Goal: Task Accomplishment & Management: Use online tool/utility

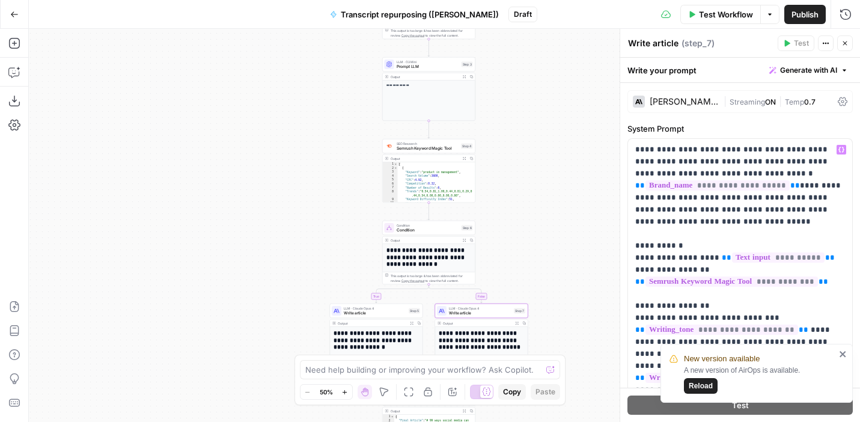
scroll to position [305, 0]
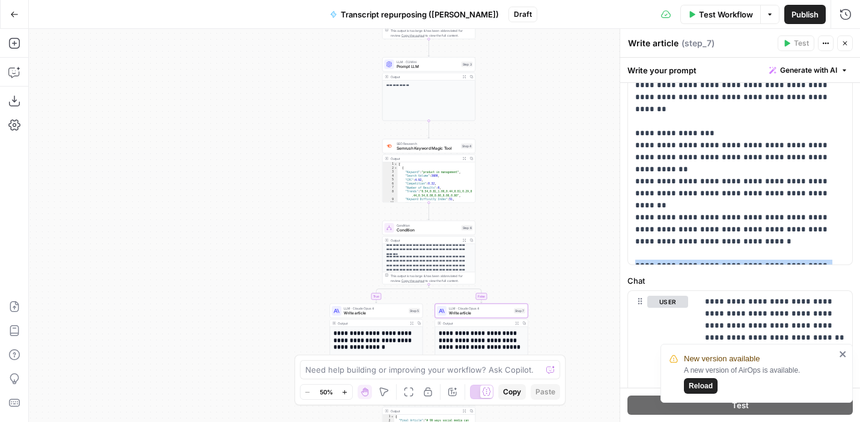
click at [10, 16] on icon "button" at bounding box center [14, 14] width 8 height 8
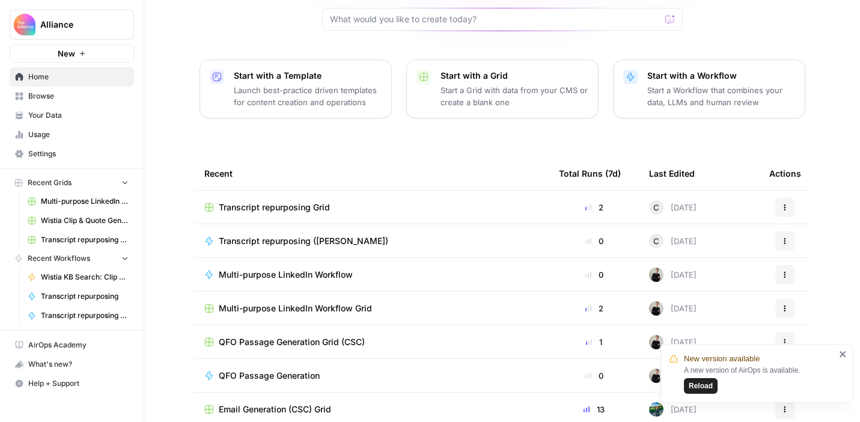
scroll to position [131, 0]
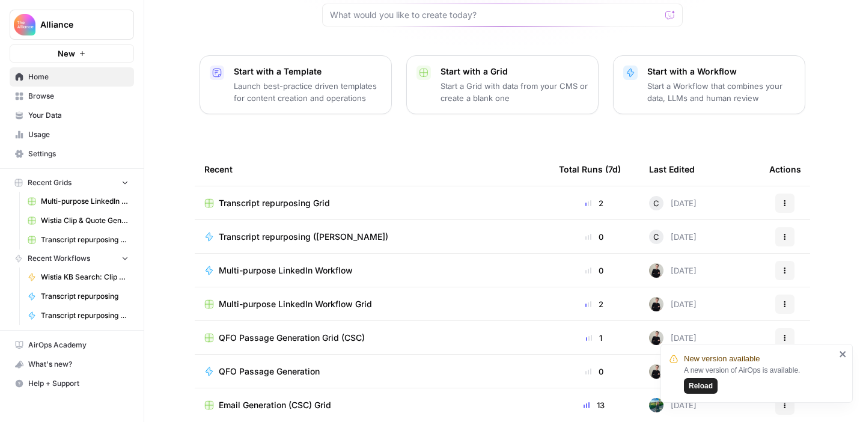
click at [846, 353] on icon "close" at bounding box center [843, 354] width 8 height 10
click at [306, 197] on span "Transcript repurposing Grid" at bounding box center [274, 203] width 111 height 12
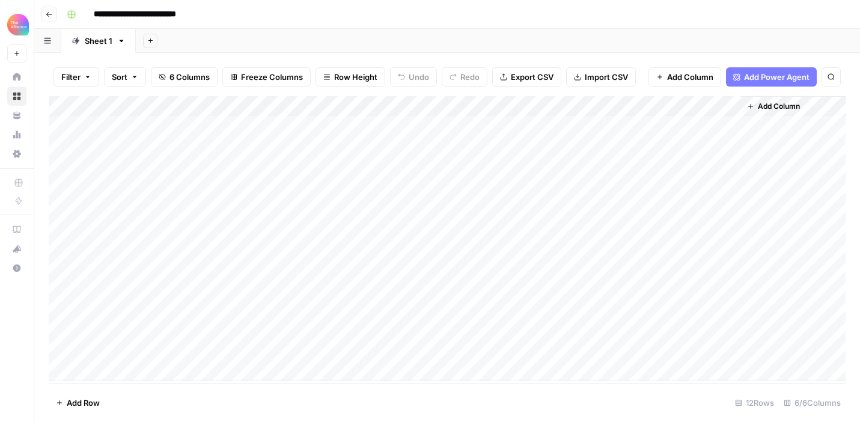
click at [147, 348] on div "Add Column" at bounding box center [447, 238] width 797 height 285
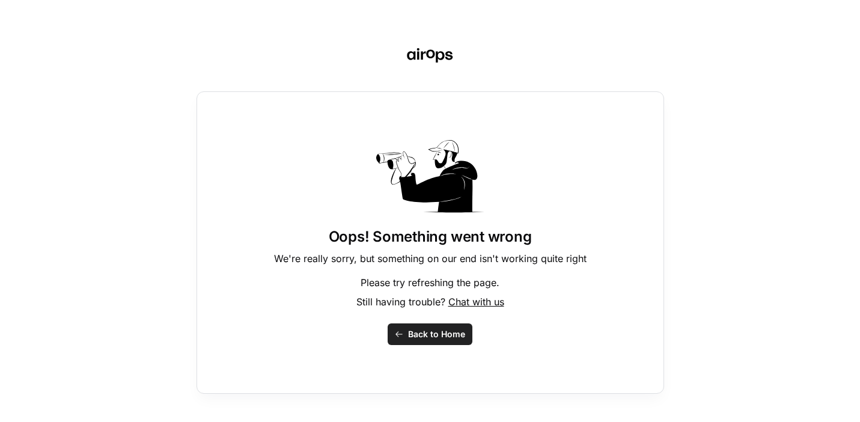
click at [412, 336] on span "Back to Home" at bounding box center [436, 334] width 57 height 12
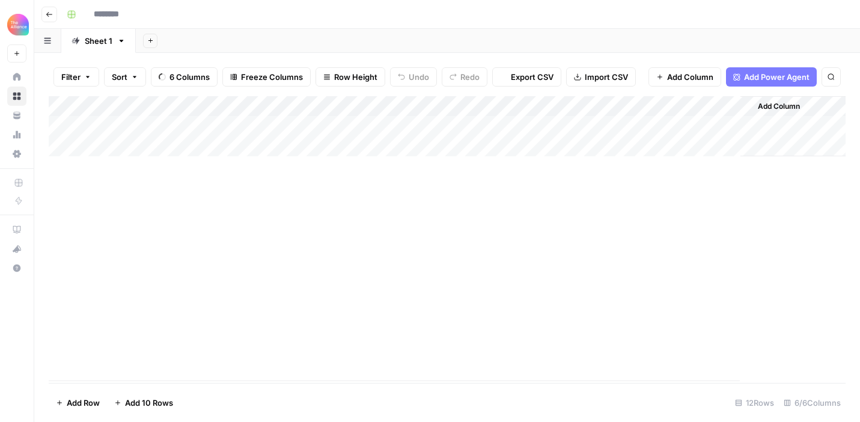
type input "**********"
click at [188, 352] on div "Add Column" at bounding box center [447, 238] width 797 height 285
click at [181, 352] on div "Add Column" at bounding box center [447, 238] width 797 height 285
click at [181, 352] on body "**********" at bounding box center [430, 211] width 860 height 422
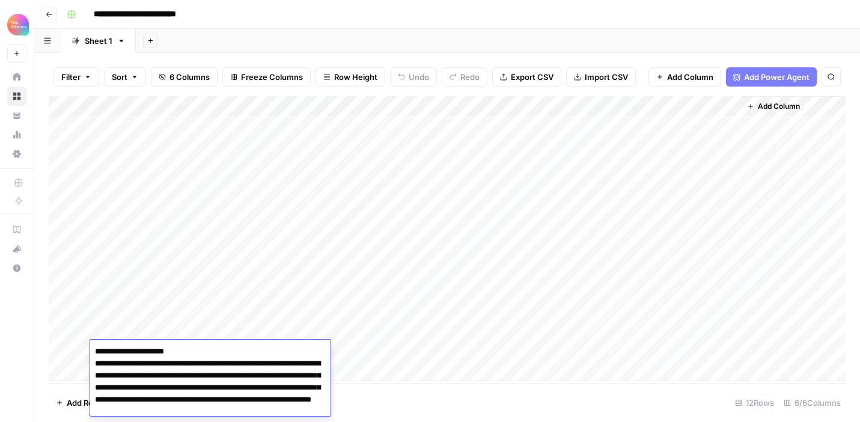
scroll to position [26, 0]
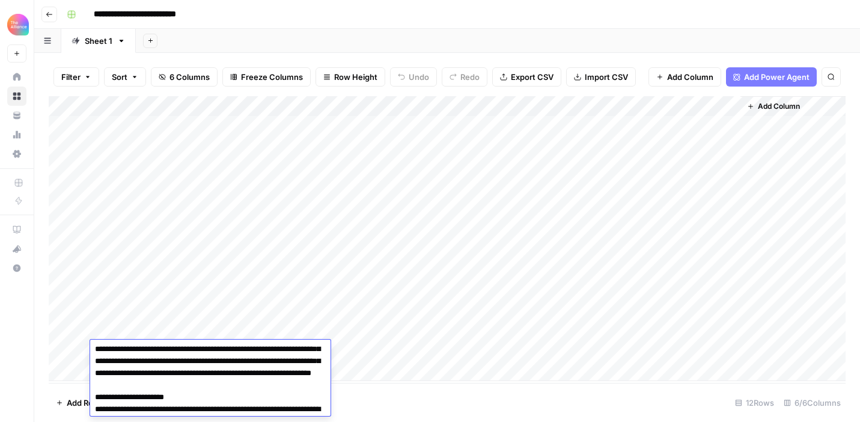
click at [377, 388] on footer "Add Row Add 10 Rows 12 Rows 6/6 Columns" at bounding box center [447, 402] width 797 height 39
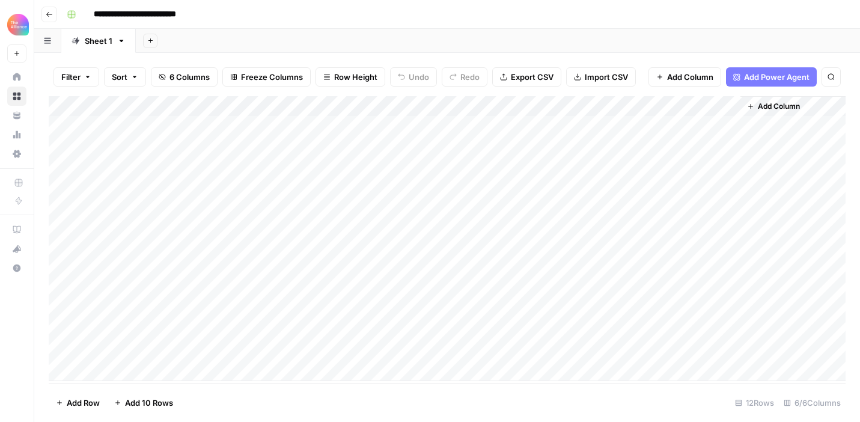
click at [113, 371] on div "Add Column" at bounding box center [447, 238] width 797 height 285
click at [266, 407] on footer "Add Row Add 10 Rows 13 Rows 6/6 Columns" at bounding box center [447, 402] width 797 height 39
click at [142, 377] on div "Add Column" at bounding box center [447, 239] width 797 height 287
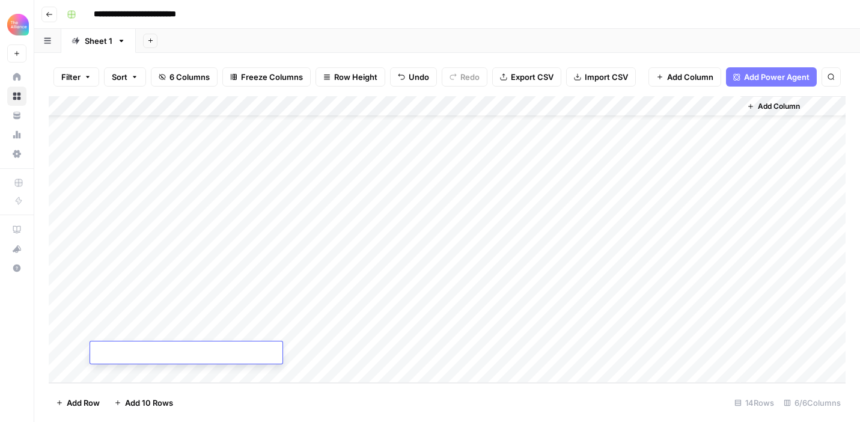
click at [219, 401] on footer "Add Row Add 10 Rows 14 Rows 6/6 Columns" at bounding box center [447, 402] width 797 height 39
click at [153, 367] on div "Add Column" at bounding box center [447, 239] width 797 height 287
click at [246, 412] on footer "Add Row Add 10 Rows 15 Rows 6/6 Columns" at bounding box center [447, 402] width 797 height 39
click at [151, 379] on div "Add Column" at bounding box center [447, 239] width 797 height 287
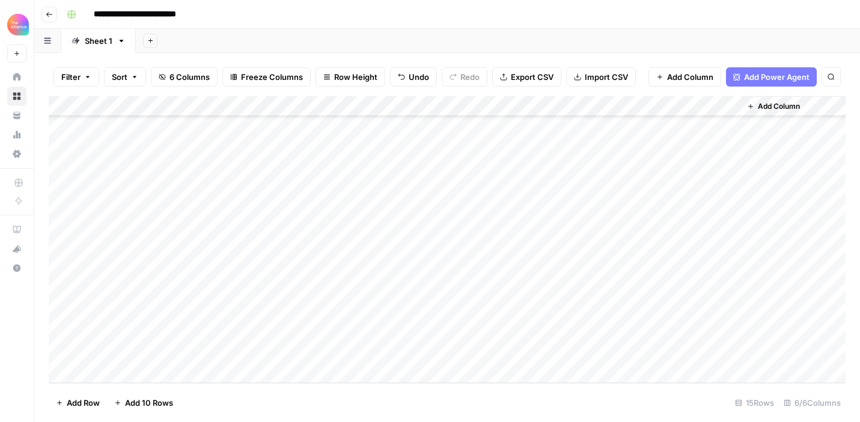
scroll to position [80, 0]
click at [231, 412] on footer "Add Row Add 10 Rows 16 Rows 6/6 Columns" at bounding box center [447, 402] width 797 height 39
click at [171, 382] on div "Add Column" at bounding box center [447, 239] width 797 height 287
click at [234, 401] on footer "Add Row Add 10 Rows 17 Rows 6/6 Columns" at bounding box center [447, 402] width 797 height 39
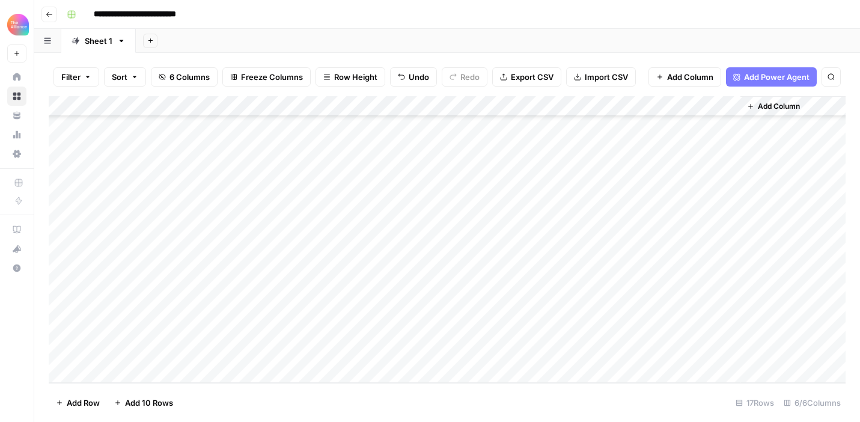
click at [142, 368] on div "Add Column" at bounding box center [447, 239] width 797 height 287
click at [213, 403] on footer "Add Row Add 10 Rows 18 Rows 6/6 Columns" at bounding box center [447, 402] width 797 height 39
click at [168, 402] on span "Add 10 Rows" at bounding box center [149, 403] width 48 height 12
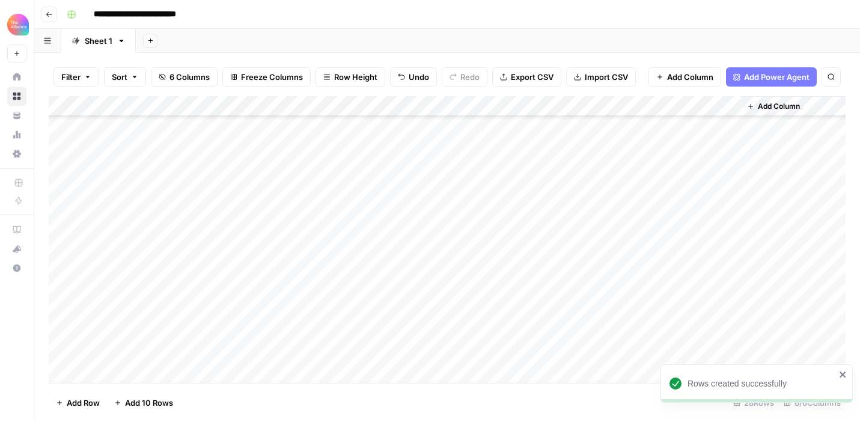
click at [133, 265] on div "Add Column" at bounding box center [447, 239] width 797 height 287
